Goal: Task Accomplishment & Management: Use online tool/utility

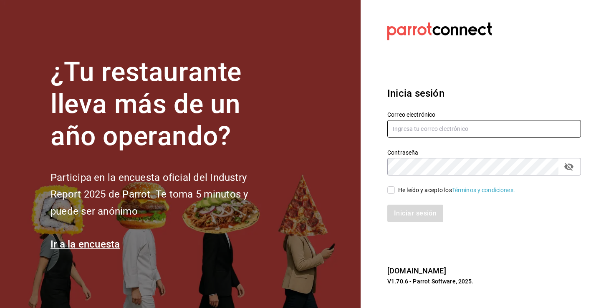
click at [468, 125] on input "text" at bounding box center [484, 129] width 194 height 18
type input "angy.rpp@gmail.com"
click at [391, 194] on input "He leído y acepto los Términos y condiciones." at bounding box center [391, 190] width 8 height 8
checkbox input "true"
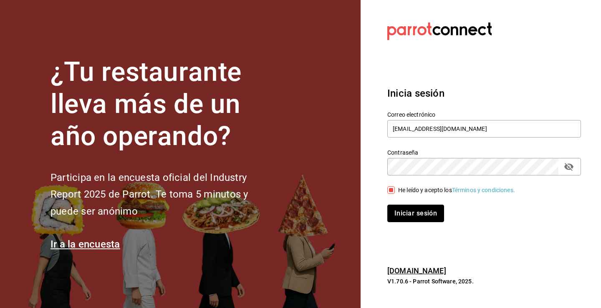
click at [406, 214] on button "Iniciar sesión" at bounding box center [415, 214] width 57 height 18
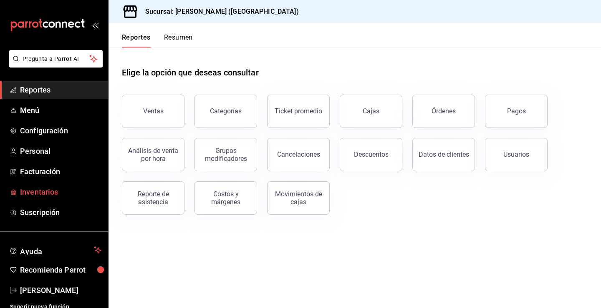
drag, startPoint x: 44, startPoint y: 192, endPoint x: 334, endPoint y: 208, distance: 290.3
click at [44, 192] on span "Inventarios" at bounding box center [60, 191] width 81 height 11
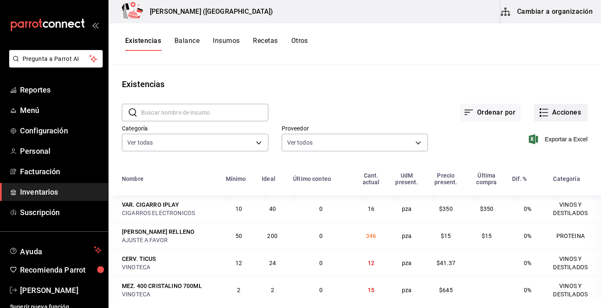
click at [550, 110] on button "Acciones" at bounding box center [560, 113] width 54 height 18
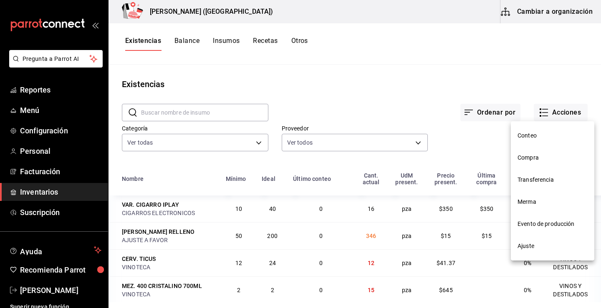
click at [538, 158] on span "Compra" at bounding box center [552, 157] width 70 height 9
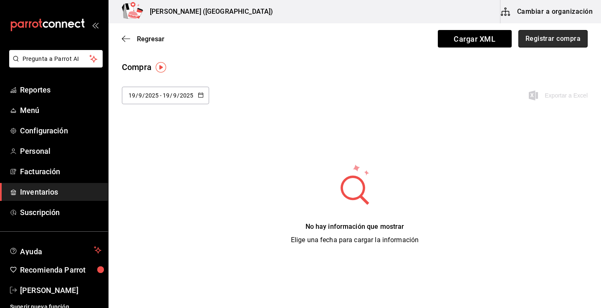
click at [543, 39] on button "Registrar compra" at bounding box center [552, 39] width 69 height 18
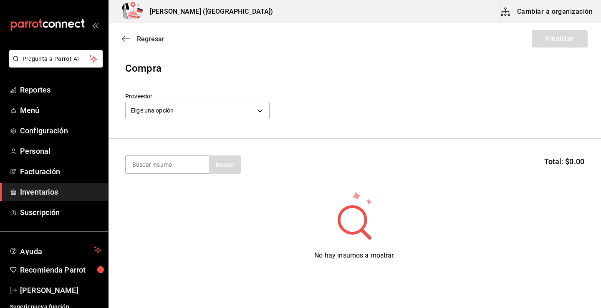
click at [150, 40] on span "Regresar" at bounding box center [151, 39] width 28 height 8
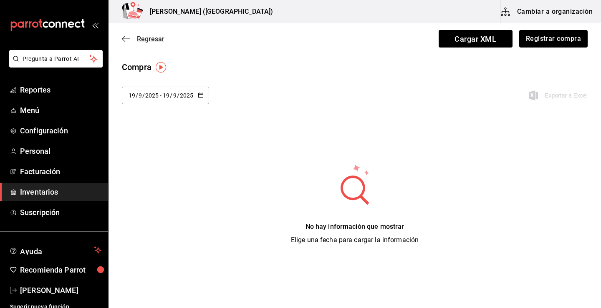
click at [155, 39] on span "Regresar" at bounding box center [151, 39] width 28 height 8
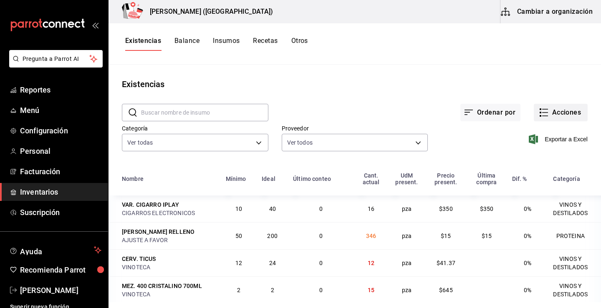
click at [563, 111] on button "Acciones" at bounding box center [560, 113] width 54 height 18
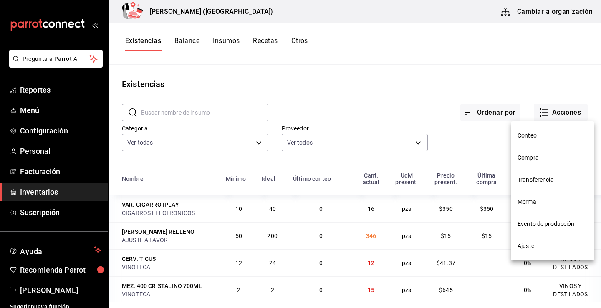
click at [529, 204] on span "Merma" at bounding box center [552, 202] width 70 height 9
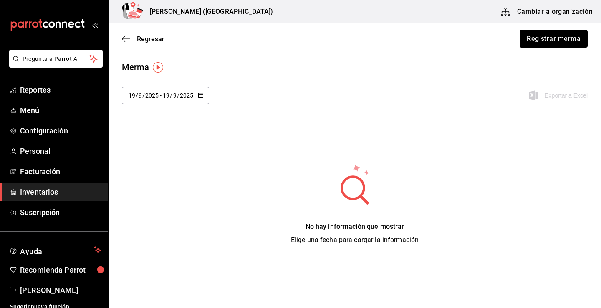
drag, startPoint x: 551, startPoint y: 43, endPoint x: 507, endPoint y: 46, distance: 44.3
click at [552, 43] on button "Registrar merma" at bounding box center [553, 39] width 68 height 18
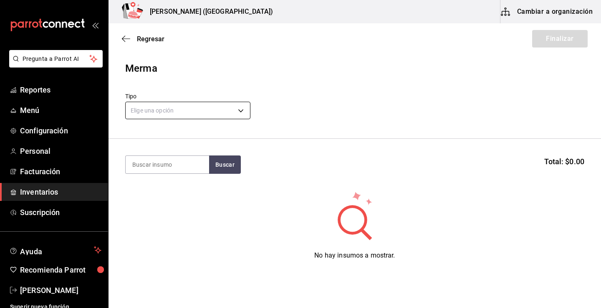
click at [184, 110] on body "Pregunta a Parrot AI Reportes Menú Configuración Personal Facturación Inventari…" at bounding box center [300, 130] width 601 height 261
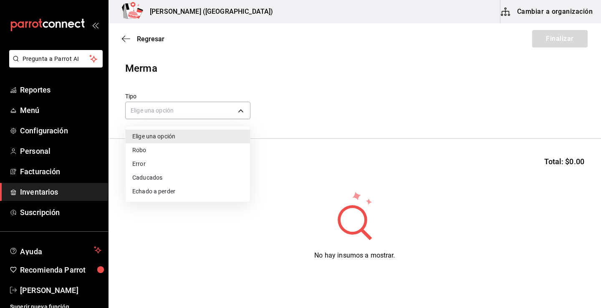
click at [150, 165] on li "Error" at bounding box center [188, 164] width 124 height 14
type input "ERROR"
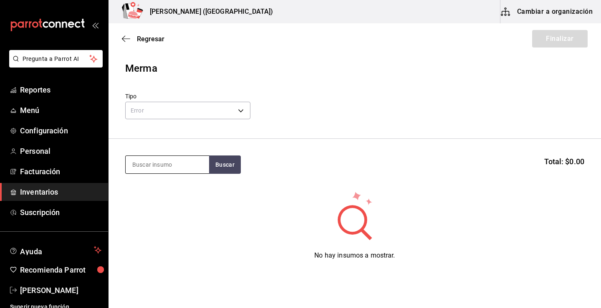
click at [165, 164] on input at bounding box center [167, 165] width 83 height 18
type input "vict"
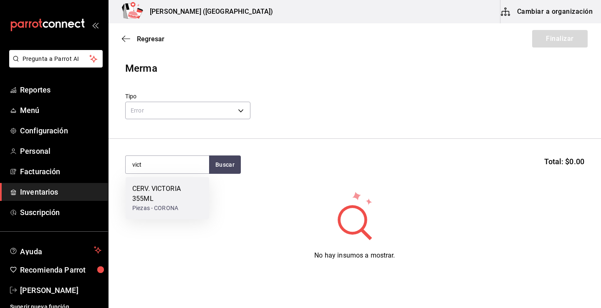
click at [166, 190] on div "CERV. VICTORIA 355ML" at bounding box center [167, 194] width 70 height 20
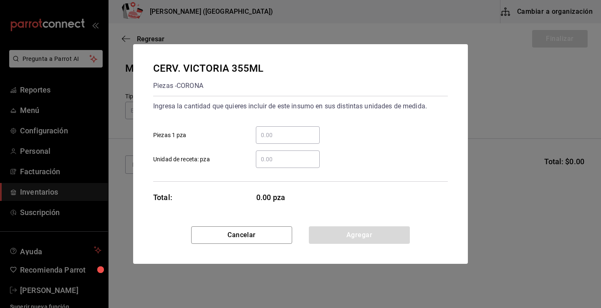
click at [277, 131] on input "​ Piezas 1 pza" at bounding box center [288, 135] width 64 height 10
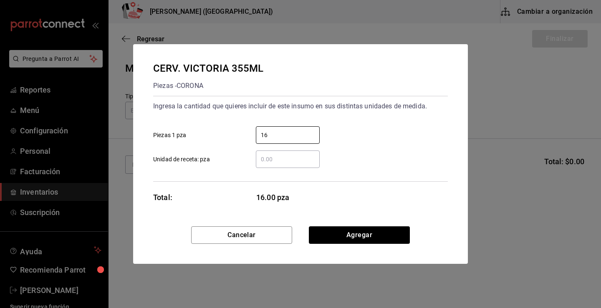
type input "16"
click at [332, 196] on div "CERV. VICTORIA 355ML Piezas - CORONA Ingresa la cantidad que quieres incluir de…" at bounding box center [300, 135] width 334 height 182
click at [326, 235] on button "Agregar" at bounding box center [359, 235] width 101 height 18
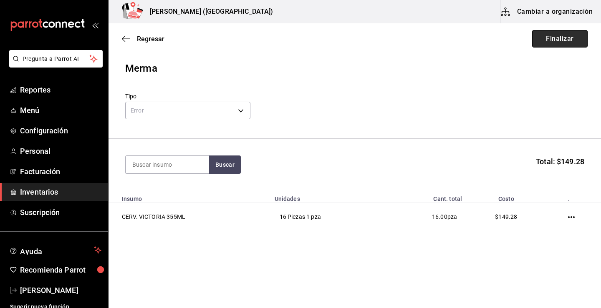
click at [564, 35] on button "Finalizar" at bounding box center [559, 39] width 55 height 18
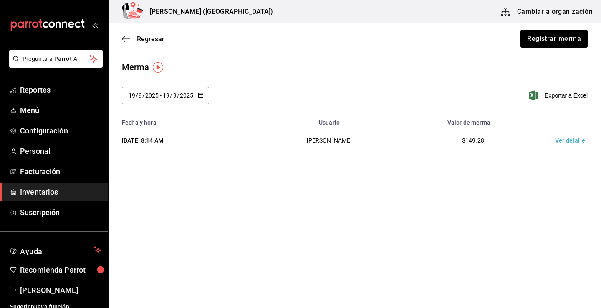
click at [576, 138] on td "Ver detalle" at bounding box center [571, 140] width 58 height 29
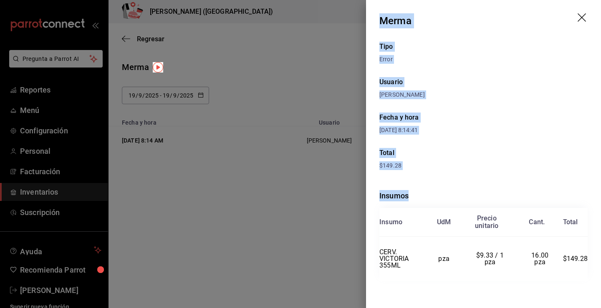
drag, startPoint x: 380, startPoint y: 16, endPoint x: 596, endPoint y: 289, distance: 347.9
click at [596, 289] on div "Merma Tipo Error Usuario Angy Madalena Fecha y hora 19/09/2025 8:14:41 Total $1…" at bounding box center [483, 154] width 235 height 308
click at [584, 16] on icon "drag" at bounding box center [582, 18] width 10 height 10
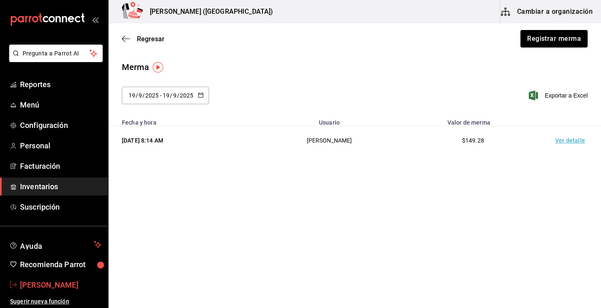
scroll to position [7, 0]
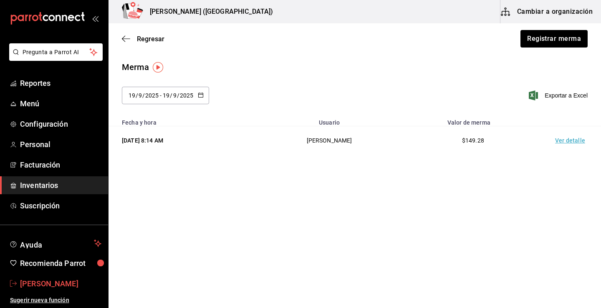
click at [54, 282] on span "[PERSON_NAME]" at bounding box center [60, 283] width 81 height 11
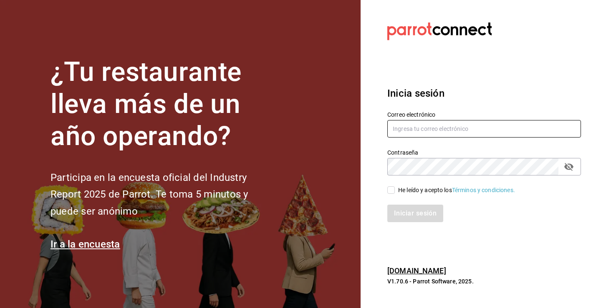
click at [418, 131] on input "text" at bounding box center [484, 129] width 194 height 18
type input "angy.rpp@gmail.com"
click at [391, 190] on input "He leído y acepto los Términos y condiciones." at bounding box center [391, 190] width 8 height 8
checkbox input "true"
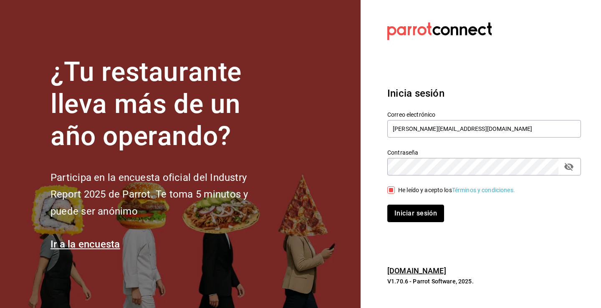
click at [396, 211] on button "Iniciar sesión" at bounding box center [415, 214] width 57 height 18
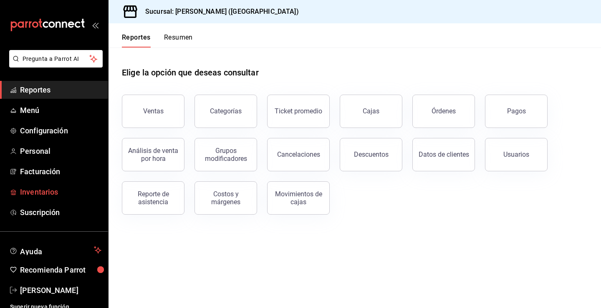
click at [30, 191] on span "Inventarios" at bounding box center [60, 191] width 81 height 11
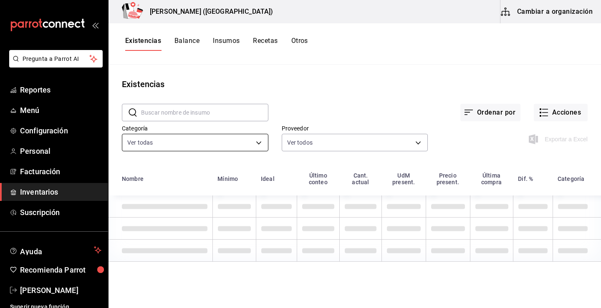
click at [259, 143] on body "Pregunta a Parrot AI Reportes Menú Configuración Personal Facturación Inventari…" at bounding box center [300, 151] width 601 height 302
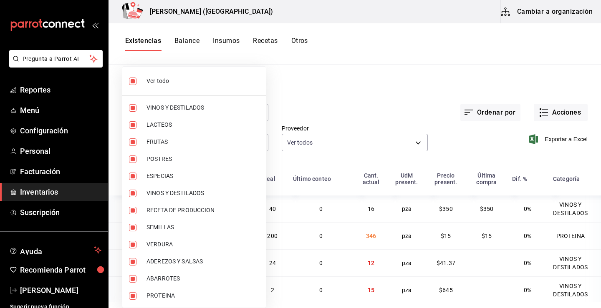
click at [179, 87] on li "Ver todo" at bounding box center [193, 81] width 143 height 22
checkbox input "false"
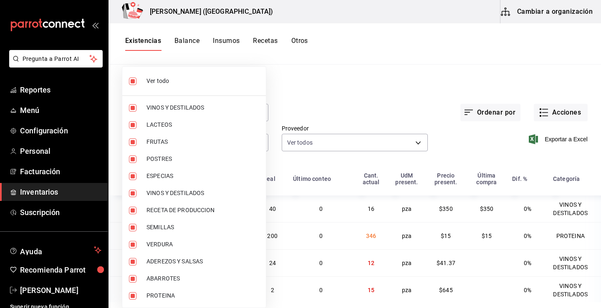
checkbox input "false"
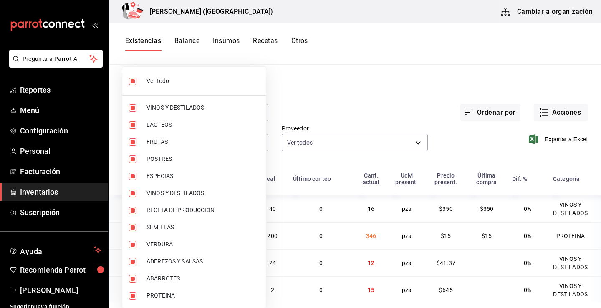
checkbox input "false"
click at [139, 109] on label at bounding box center [134, 108] width 11 height 8
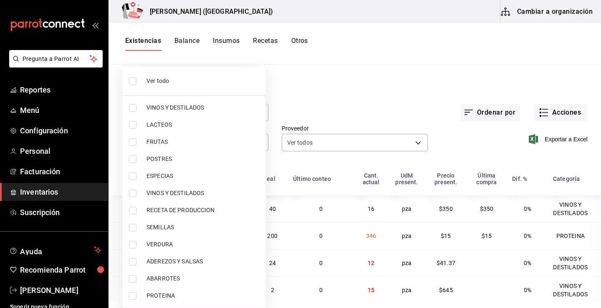
click at [136, 109] on input "checkbox" at bounding box center [133, 108] width 8 height 8
checkbox input "false"
click at [132, 108] on input "checkbox" at bounding box center [133, 108] width 8 height 8
checkbox input "true"
type input "08f8d543-33e6-4481-bf08-168a13d25a39"
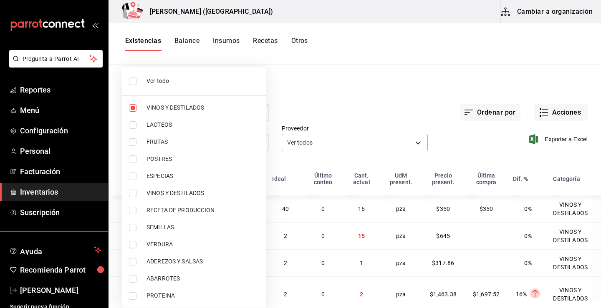
click at [133, 194] on input "checkbox" at bounding box center [133, 194] width 8 height 8
checkbox input "true"
type input "08f8d543-33e6-4481-bf08-168a13d25a39,29c1d628-2db5-43b0-85d4-162b4be2a9ed"
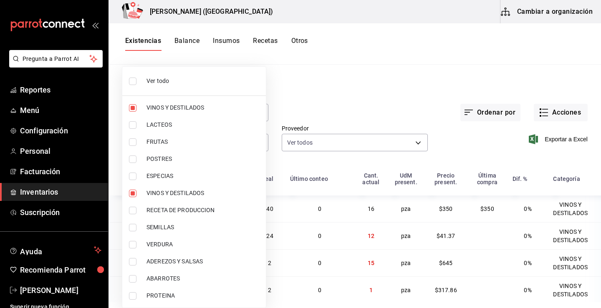
click at [332, 96] on div at bounding box center [300, 154] width 601 height 308
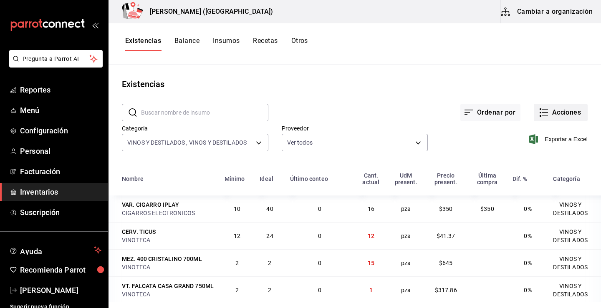
click at [554, 113] on button "Acciones" at bounding box center [560, 113] width 54 height 18
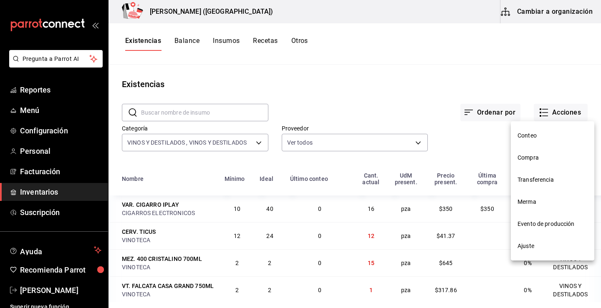
click at [495, 88] on div at bounding box center [300, 154] width 601 height 308
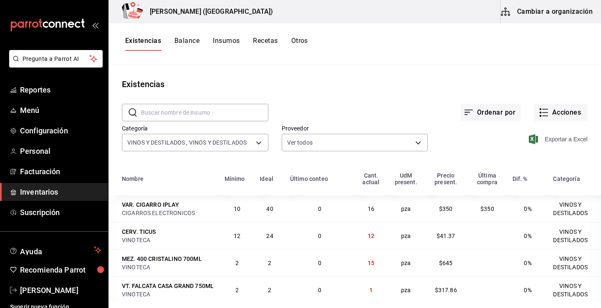
click at [563, 137] on span "Exportar a Excel" at bounding box center [558, 139] width 57 height 10
click at [19, 290] on link "[PERSON_NAME]" at bounding box center [54, 291] width 108 height 18
